Goal: Information Seeking & Learning: Find specific fact

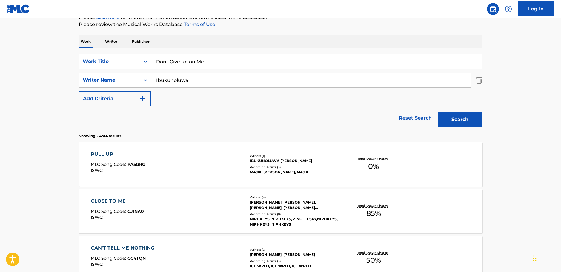
drag, startPoint x: 210, startPoint y: 60, endPoint x: 133, endPoint y: 64, distance: 77.4
click at [133, 64] on div "SearchWithCriteriac9e0f6a0-3823-444f-8b80-918d1507c33b Work Title Dont Give up …" at bounding box center [281, 61] width 404 height 15
paste input "Son of a Sinner"
type input "Son of a Sinner"
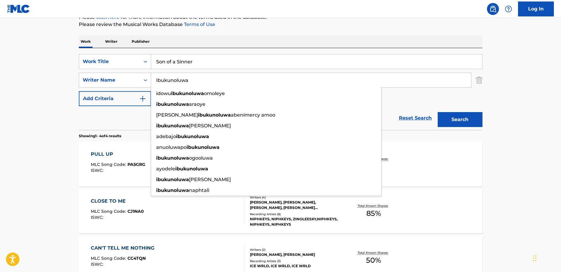
drag, startPoint x: 207, startPoint y: 85, endPoint x: 135, endPoint y: 90, distance: 72.7
click at [135, 90] on div "SearchWithCriteriac9e0f6a0-3823-444f-8b80-918d1507c33b Work Title Son of a Sinn…" at bounding box center [281, 80] width 404 height 52
paste input "[PERSON_NAME]"
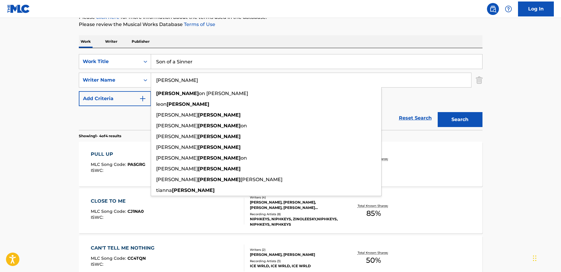
type input "[PERSON_NAME]"
click at [471, 117] on button "Search" at bounding box center [460, 119] width 45 height 15
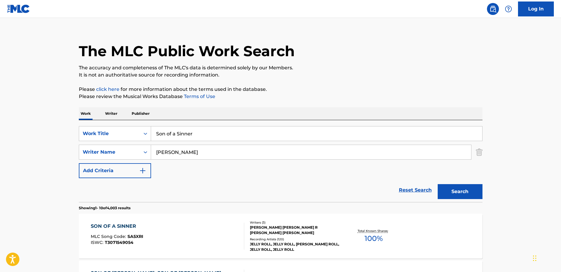
scroll to position [79, 0]
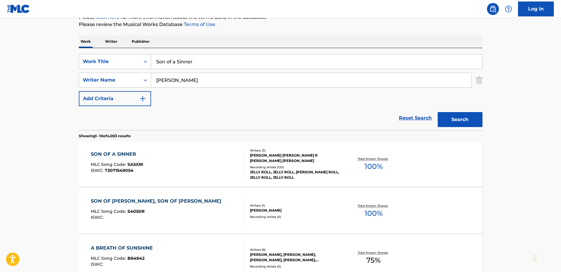
click at [192, 162] on div "SON OF A SINNER MLC Song Code : SA5XRI ISWC : T3071549054" at bounding box center [167, 163] width 153 height 27
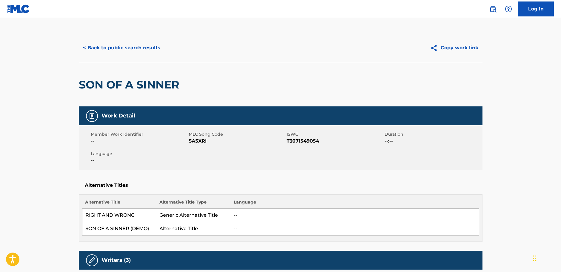
click at [198, 139] on span "SA5XRI" at bounding box center [237, 140] width 96 height 7
copy span "SA5XRI"
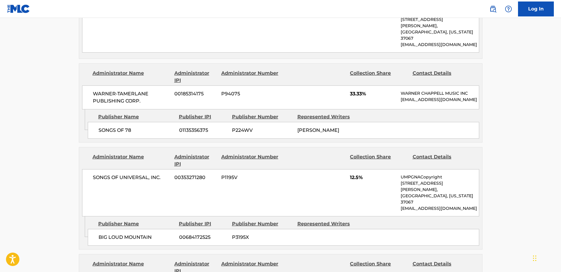
scroll to position [358, 0]
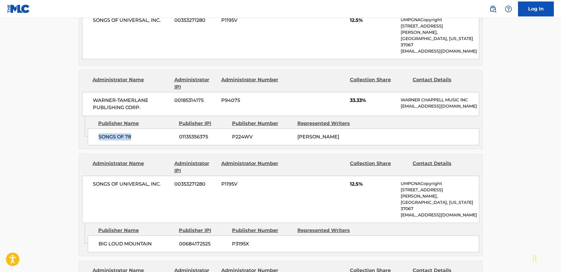
drag, startPoint x: 136, startPoint y: 132, endPoint x: 99, endPoint y: 131, distance: 36.4
click at [99, 131] on div "SONGS OF 78 01135356375 P224WV [PERSON_NAME]" at bounding box center [283, 136] width 391 height 17
copy span "SONGS OF 78"
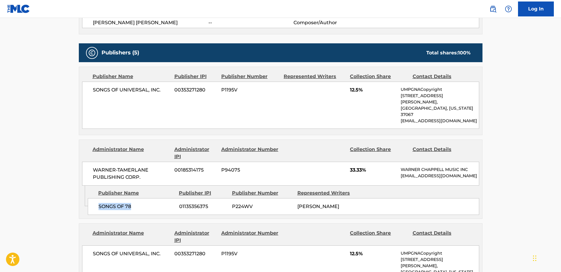
scroll to position [298, 0]
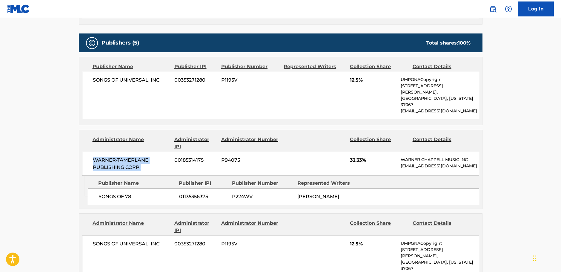
drag, startPoint x: 110, startPoint y: 155, endPoint x: 80, endPoint y: 150, distance: 31.3
click at [84, 152] on div "WARNER-[PERSON_NAME] PUBLISHING CORP. 00185314175 P94075 33.33% [PERSON_NAME] M…" at bounding box center [280, 164] width 397 height 24
copy span "WARNER-TAMERLANE PUBLISHING CORP."
drag, startPoint x: 163, startPoint y: 79, endPoint x: 89, endPoint y: 83, distance: 73.8
click at [89, 83] on div "SONGS OF UNIVERSAL, INC. 00353271280 P1195V 12.5% UMPGNACopyright [STREET_ADDRE…" at bounding box center [280, 95] width 397 height 47
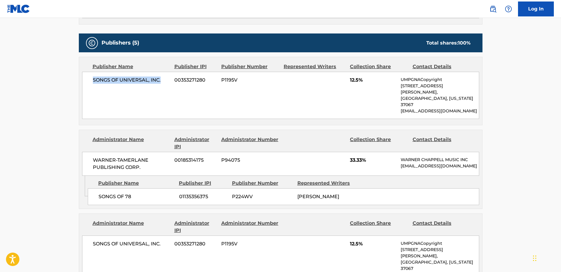
copy span "SONGS OF UNIVERSAL, INC."
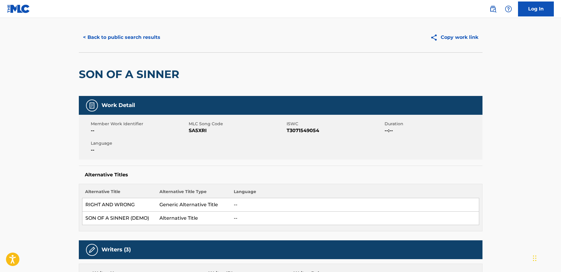
scroll to position [0, 0]
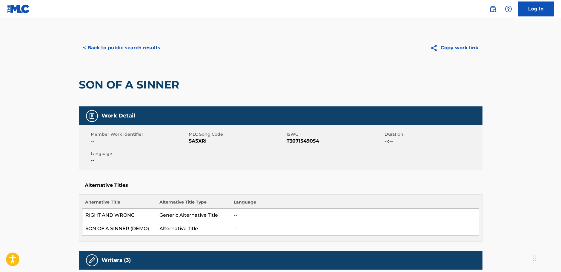
click at [129, 48] on button "< Back to public search results" at bounding box center [122, 47] width 86 height 15
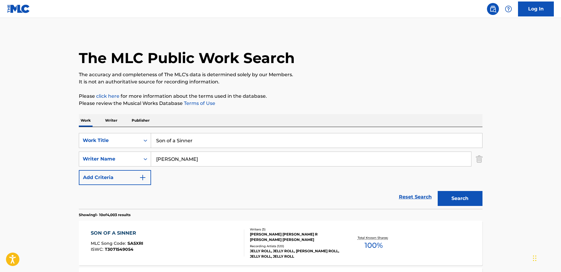
scroll to position [79, 0]
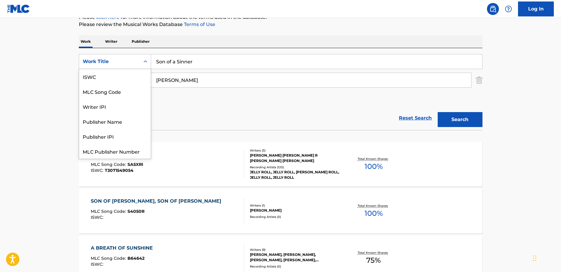
click at [145, 61] on icon "Search Form" at bounding box center [145, 61] width 6 height 6
click at [126, 76] on div "MLC Song Code" at bounding box center [115, 76] width 72 height 15
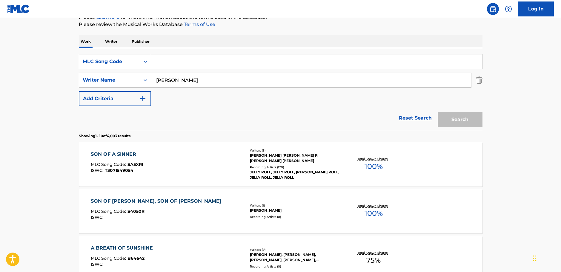
drag, startPoint x: 189, startPoint y: 61, endPoint x: 167, endPoint y: 66, distance: 22.7
click at [173, 61] on input "Search Form" at bounding box center [316, 61] width 331 height 14
paste input "J48830"
type input "J48830"
drag, startPoint x: 141, startPoint y: 83, endPoint x: 116, endPoint y: 88, distance: 25.2
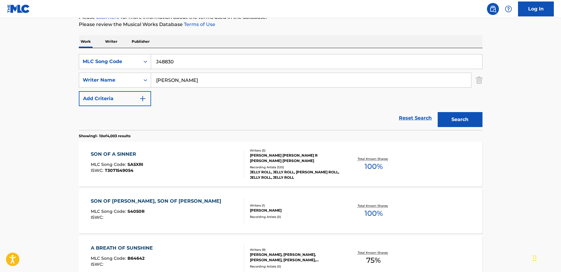
click at [118, 88] on div "SearchWithCriteria13c07e95-74a8-468f-b7eb-3d6ffc5696d8 MLC Song Code J48830 Sea…" at bounding box center [281, 80] width 404 height 52
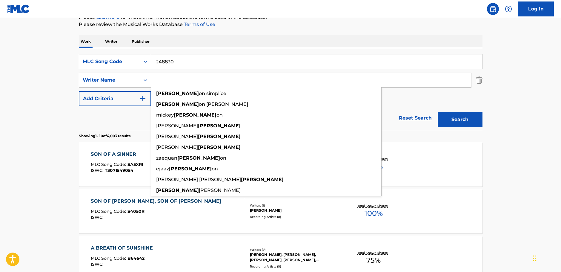
click at [438, 112] on button "Search" at bounding box center [460, 119] width 45 height 15
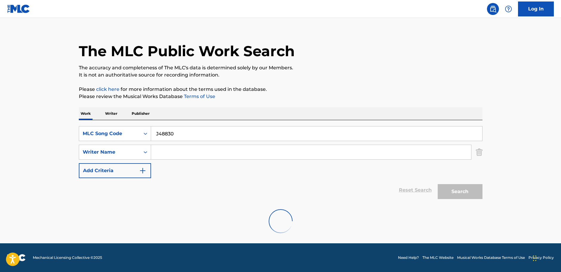
scroll to position [53, 0]
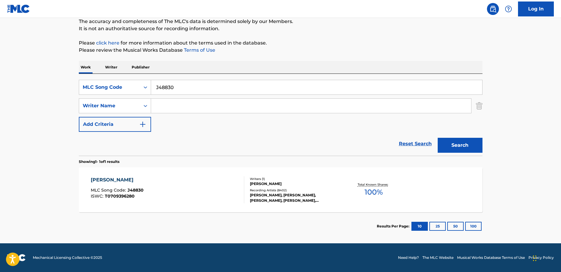
click at [164, 186] on div "[PERSON_NAME] MLC Song Code : J48830 ISWC : T0709396280" at bounding box center [167, 189] width 153 height 27
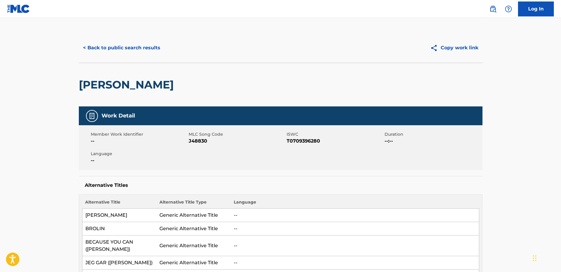
click at [129, 46] on button "< Back to public search results" at bounding box center [122, 47] width 86 height 15
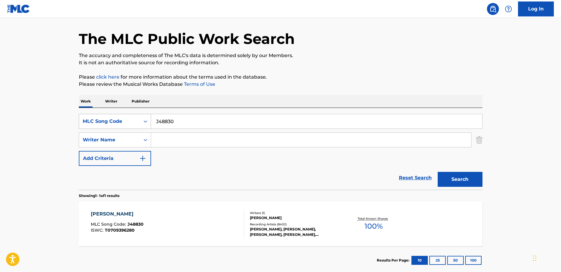
drag, startPoint x: 195, startPoint y: 119, endPoint x: 127, endPoint y: 120, distance: 68.1
click at [121, 122] on div "SearchWithCriteria13c07e95-74a8-468f-b7eb-3d6ffc5696d8 MLC Song Code J48830" at bounding box center [281, 121] width 404 height 15
paste input "C0912"
type input "C09120"
click at [465, 178] on button "Search" at bounding box center [460, 179] width 45 height 15
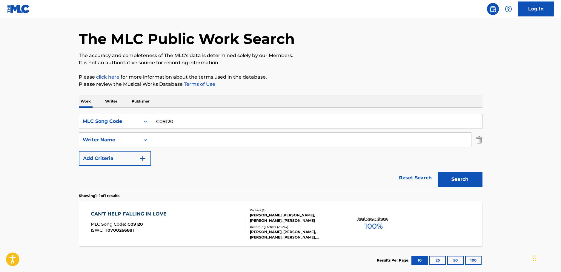
click at [191, 224] on div "CAN'T HELP FALLING IN LOVE MLC Song Code : C09120 ISWC : T0700266881" at bounding box center [167, 223] width 153 height 27
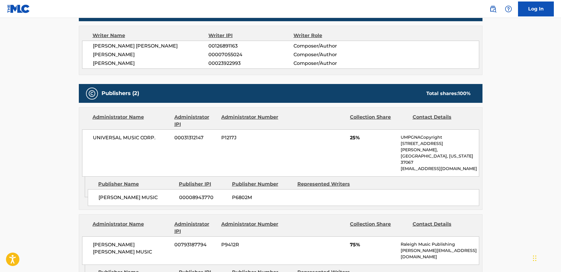
scroll to position [1313, 0]
